Goal: Information Seeking & Learning: Learn about a topic

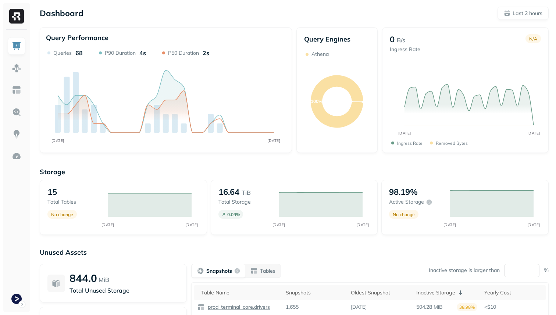
scroll to position [94, 0]
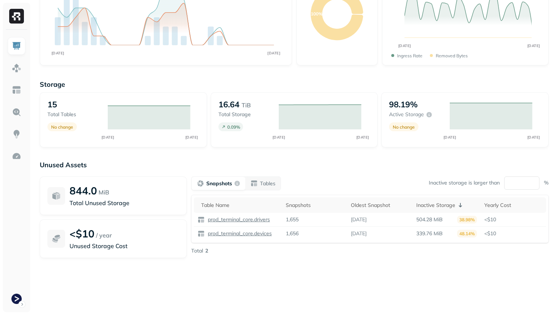
scroll to position [85, 0]
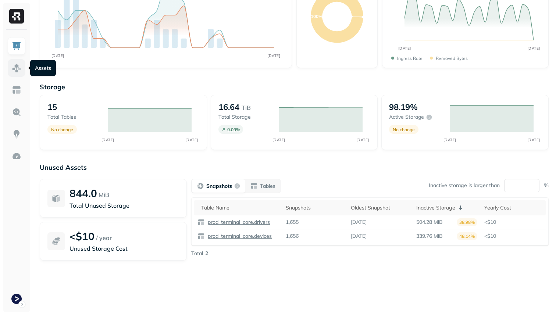
click at [23, 69] on link at bounding box center [17, 68] width 18 height 18
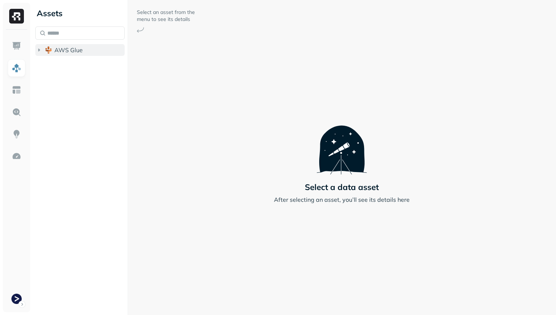
click at [72, 52] on span "AWS Glue" at bounding box center [68, 49] width 28 height 7
click at [72, 62] on span "prod_terminal_core" at bounding box center [88, 63] width 53 height 7
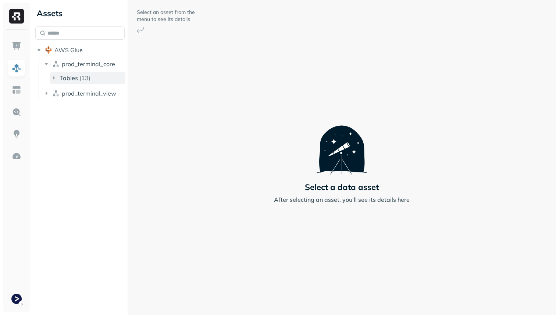
click at [74, 78] on span "Tables" at bounding box center [69, 77] width 18 height 7
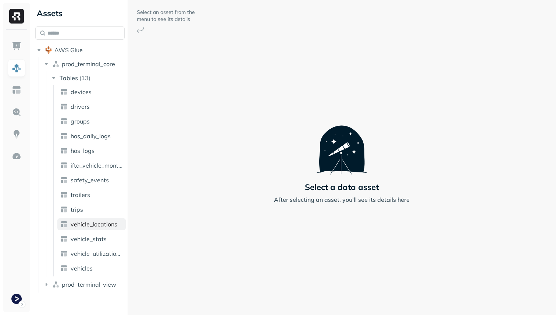
click at [109, 226] on span "vehicle_locations" at bounding box center [94, 224] width 47 height 7
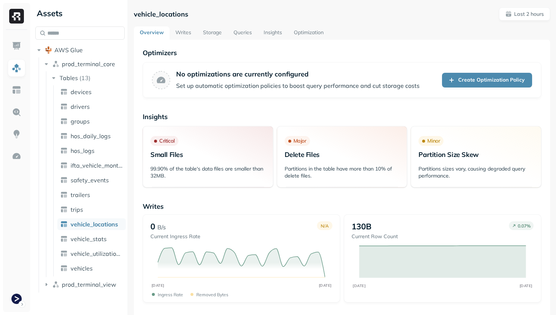
click at [219, 34] on link "Storage" at bounding box center [212, 32] width 31 height 13
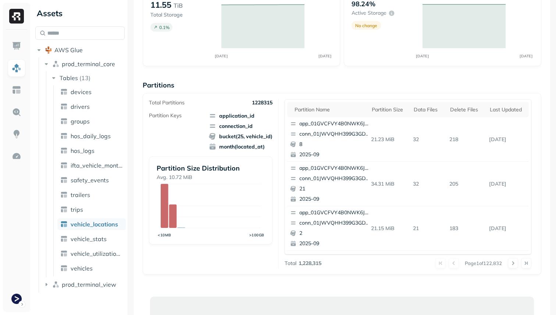
scroll to position [73, 0]
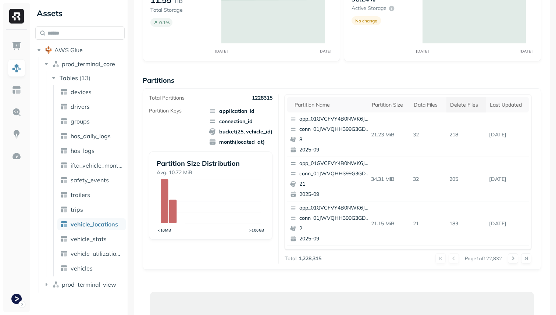
click at [458, 109] on th "Delete Files" at bounding box center [467, 104] width 40 height 15
click at [458, 109] on th "Delete Files" at bounding box center [465, 104] width 46 height 15
click at [458, 109] on th "Delete Files" at bounding box center [467, 104] width 40 height 15
click at [107, 234] on link "vehicle_stats" at bounding box center [91, 239] width 68 height 12
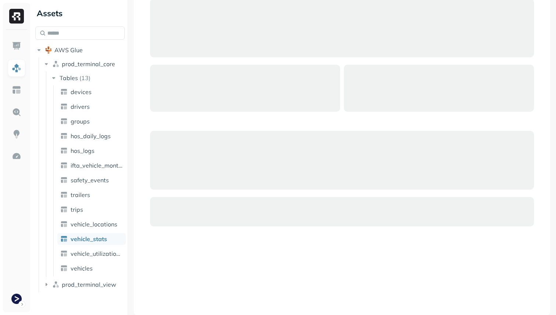
scroll to position [49, 0]
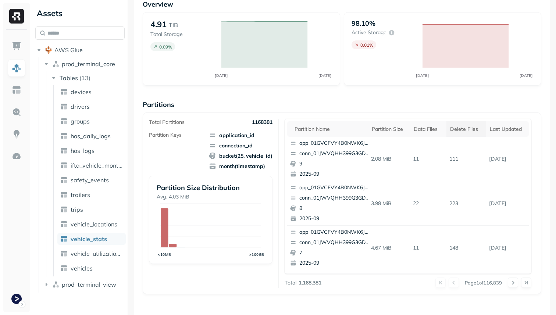
click at [465, 130] on div "Delete Files" at bounding box center [466, 129] width 32 height 7
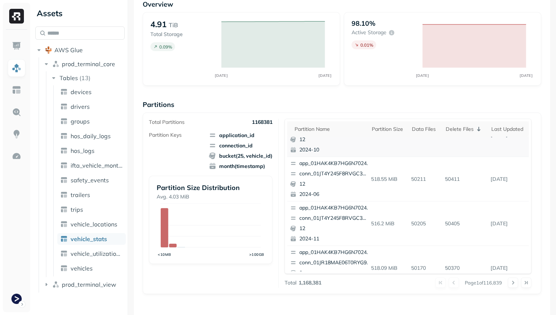
scroll to position [0, 0]
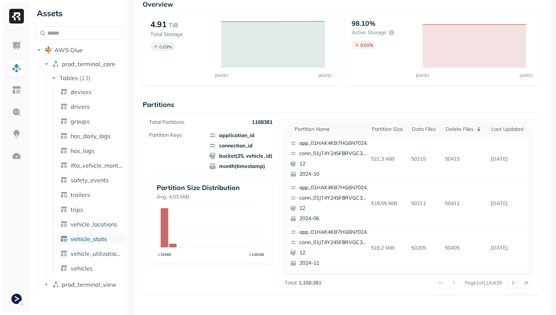
click at [499, 119] on div "Partition name Partition size Data Files Delete Files Last updated app_01HAK4KB…" at bounding box center [408, 196] width 247 height 155
click at [499, 123] on th "Last updated" at bounding box center [508, 128] width 41 height 15
click at [499, 123] on th "Last updated" at bounding box center [504, 128] width 50 height 15
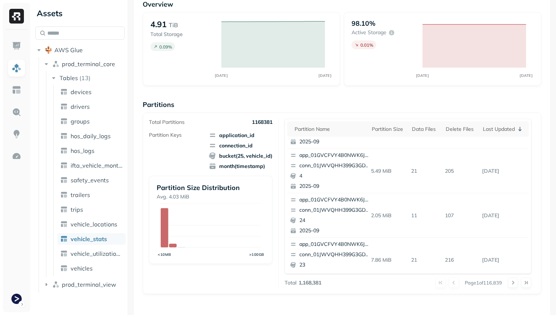
scroll to position [310, 0]
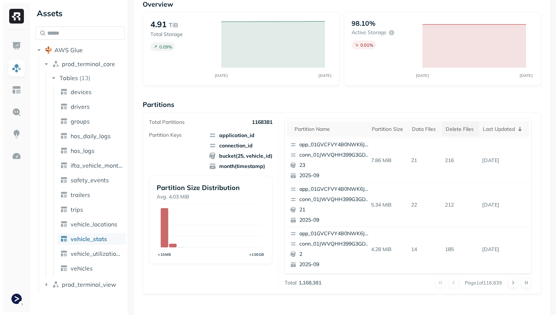
click at [457, 128] on div "Delete Files" at bounding box center [461, 129] width 30 height 7
click at [457, 128] on div "Delete Files" at bounding box center [465, 129] width 39 height 9
click at [457, 128] on div "Delete Files" at bounding box center [466, 129] width 32 height 7
click at [422, 131] on div "Data Files" at bounding box center [425, 129] width 26 height 7
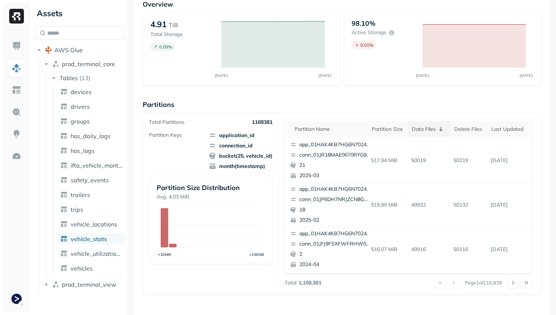
click at [422, 131] on div "Data Files" at bounding box center [429, 129] width 35 height 9
click at [422, 131] on div "Data Files" at bounding box center [428, 129] width 29 height 7
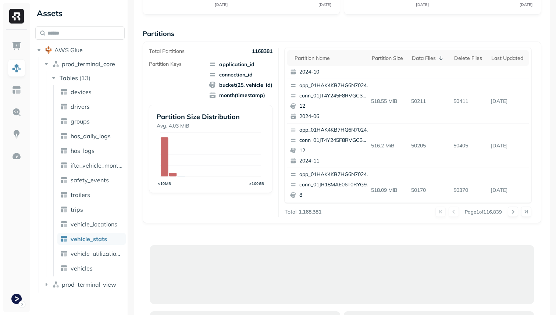
scroll to position [0, 0]
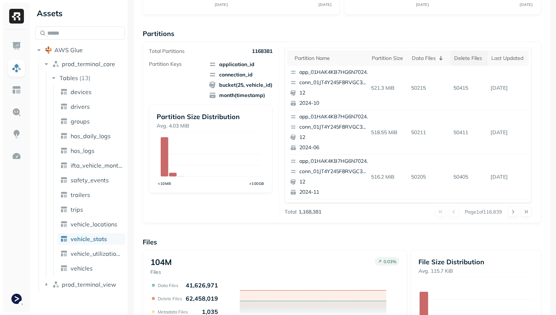
click at [465, 56] on div "Delete Files" at bounding box center [469, 58] width 30 height 7
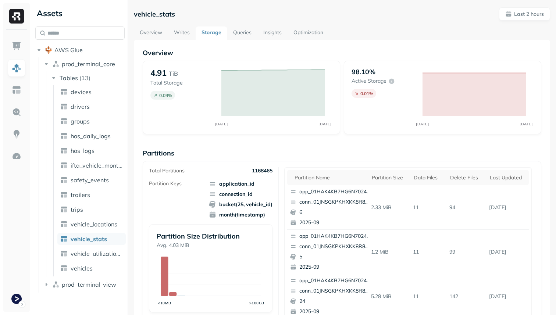
click at [151, 33] on link "Overview" at bounding box center [151, 32] width 34 height 13
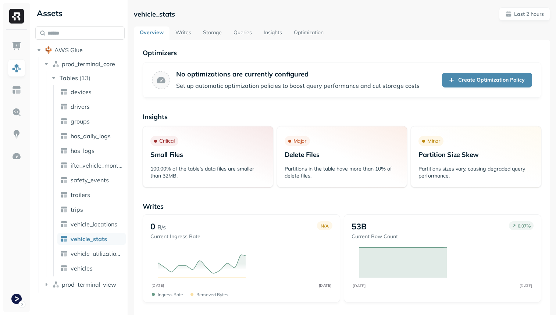
click at [178, 32] on link "Writes" at bounding box center [184, 32] width 28 height 13
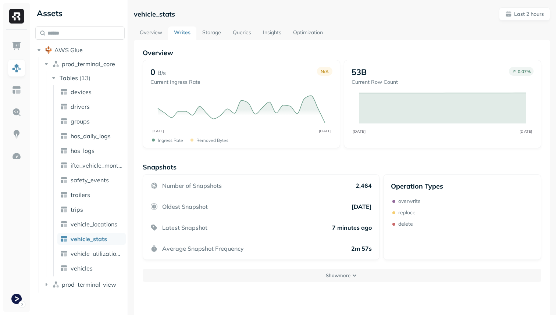
click at [244, 31] on link "Queries" at bounding box center [242, 32] width 30 height 13
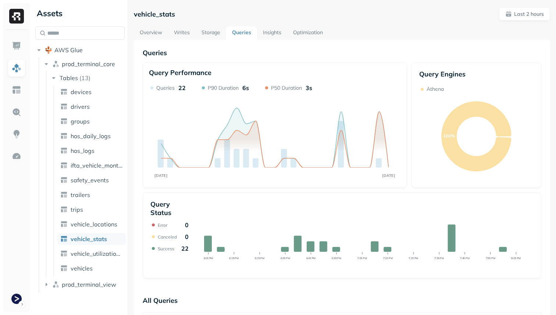
click at [314, 35] on link "Optimization" at bounding box center [308, 32] width 42 height 13
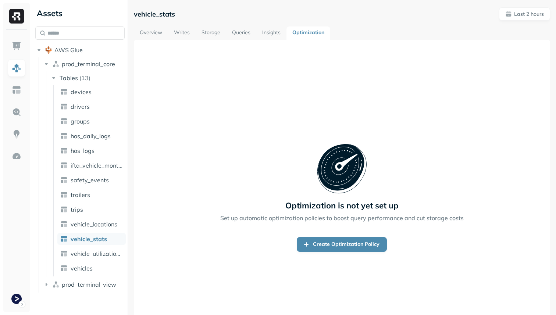
click at [275, 41] on div "Optimization is not yet set up Set up automatic optimization policies to boost …" at bounding box center [342, 197] width 416 height 315
click at [271, 35] on link "Insights" at bounding box center [271, 32] width 30 height 13
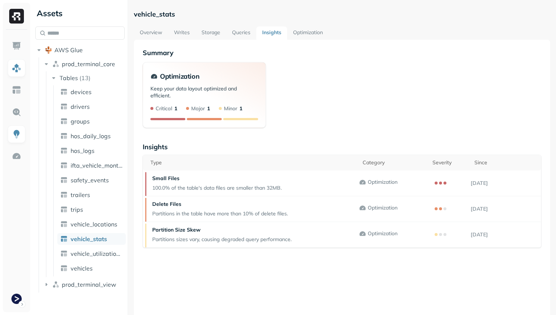
click at [145, 31] on link "Overview" at bounding box center [151, 32] width 34 height 13
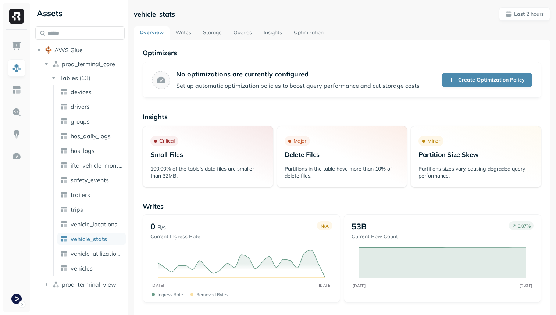
click at [189, 33] on link "Writes" at bounding box center [184, 32] width 28 height 13
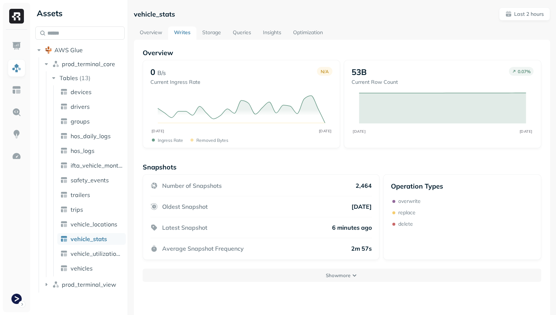
click at [209, 30] on link "Storage" at bounding box center [211, 32] width 31 height 13
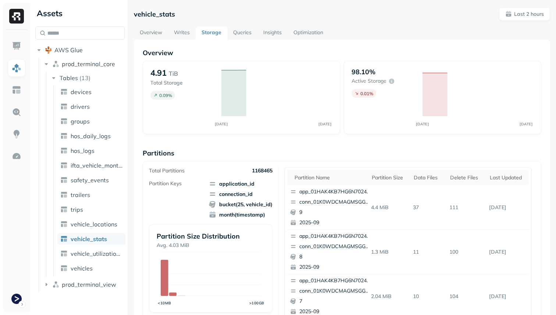
click at [238, 36] on link "Queries" at bounding box center [242, 32] width 30 height 13
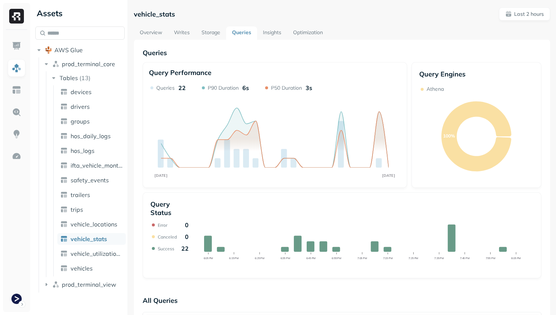
click at [276, 33] on link "Insights" at bounding box center [272, 32] width 30 height 13
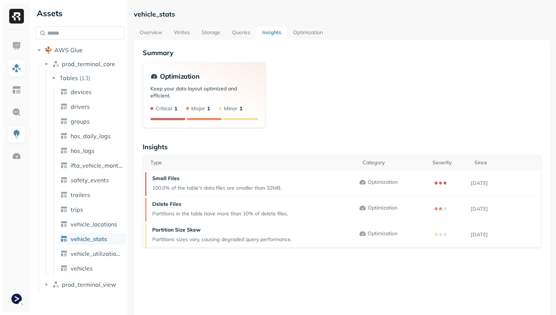
click at [306, 31] on link "Optimization" at bounding box center [308, 32] width 42 height 13
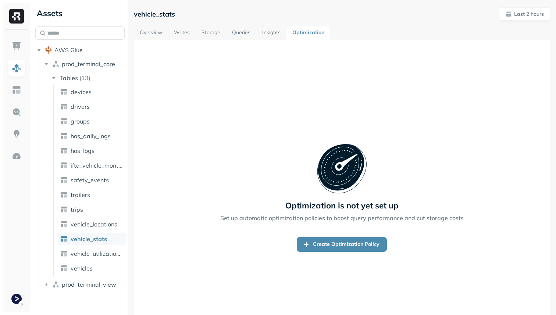
click at [181, 31] on link "Writes" at bounding box center [182, 32] width 28 height 13
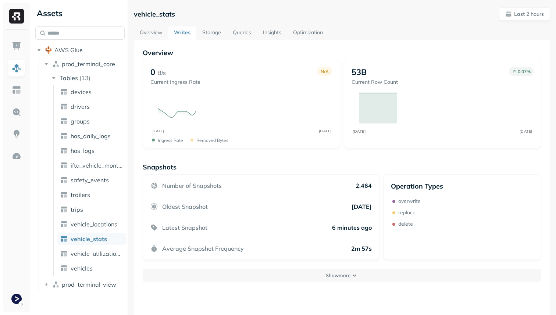
click at [149, 31] on link "Overview" at bounding box center [151, 32] width 34 height 13
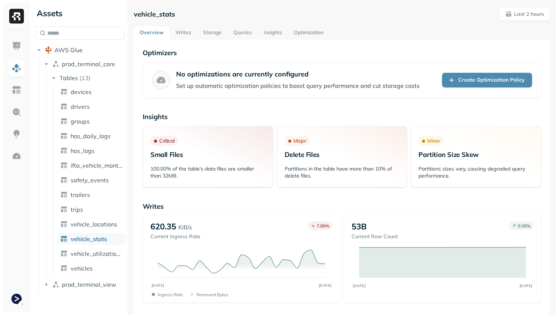
click at [214, 29] on link "Storage" at bounding box center [212, 32] width 31 height 13
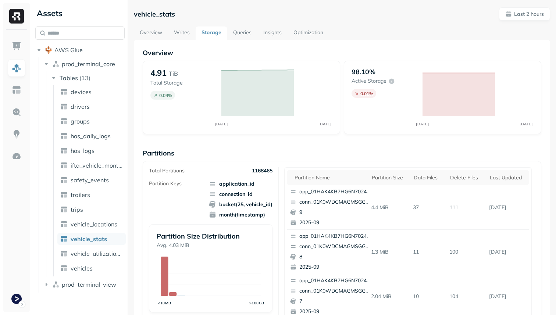
click at [240, 33] on link "Queries" at bounding box center [242, 32] width 30 height 13
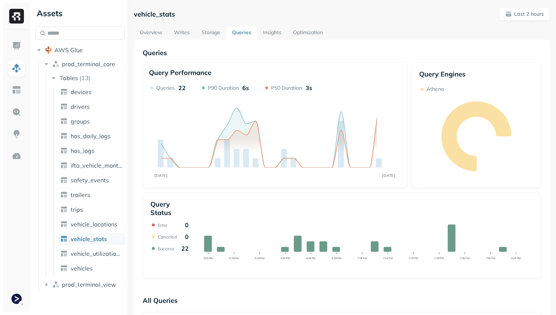
click at [269, 32] on link "Insights" at bounding box center [272, 32] width 30 height 13
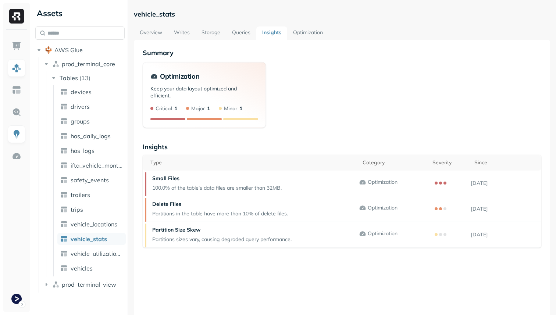
click at [304, 35] on link "Optimization" at bounding box center [308, 32] width 42 height 13
